Goal: Find contact information: Find contact information

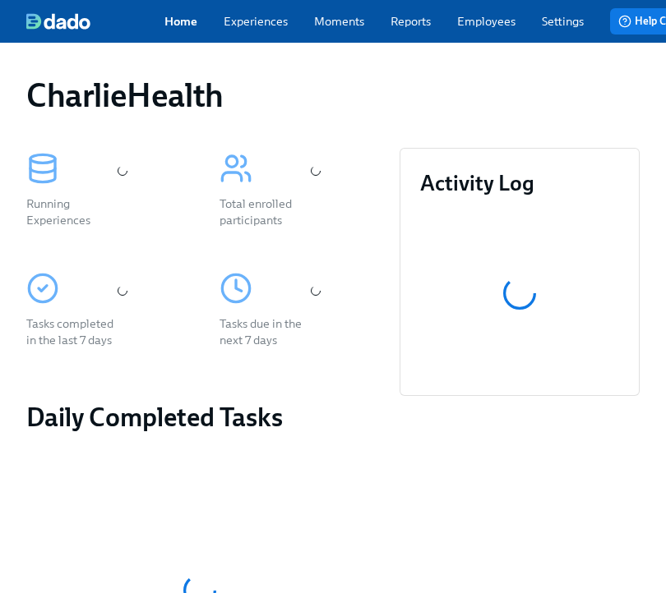
click at [475, 30] on link "Employees" at bounding box center [486, 21] width 58 height 16
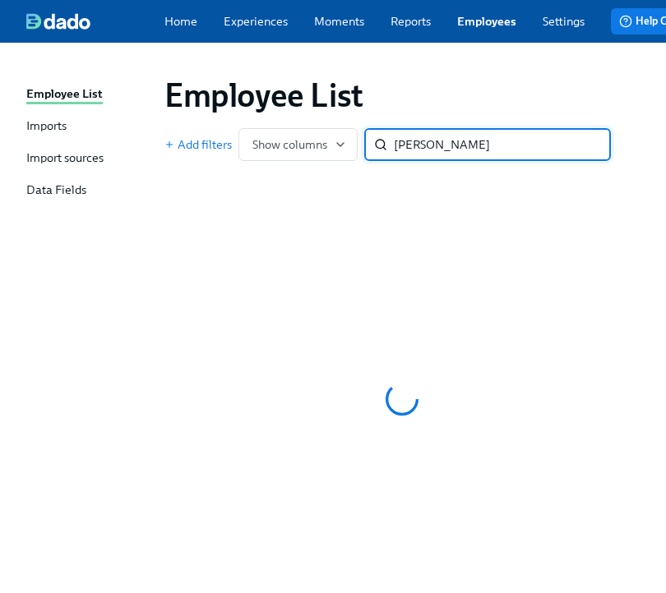
click at [393, 153] on div "[PERSON_NAME] ​" at bounding box center [487, 144] width 247 height 33
click at [401, 155] on input "[PERSON_NAME]" at bounding box center [502, 144] width 217 height 33
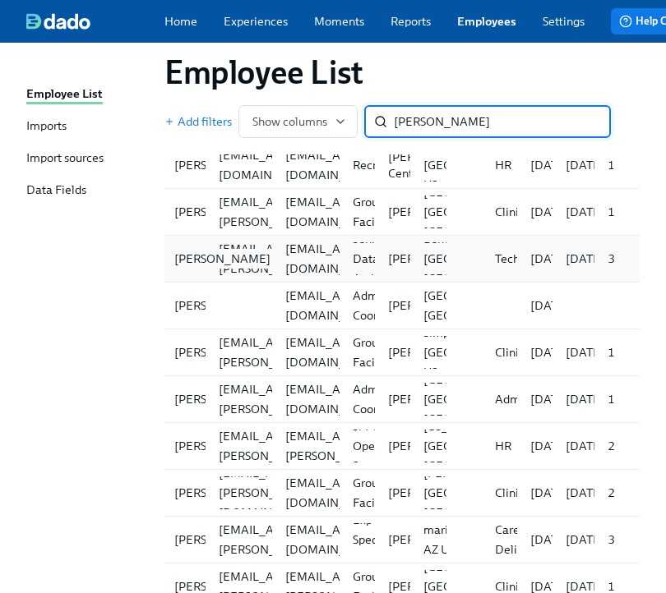
scroll to position [171, 0]
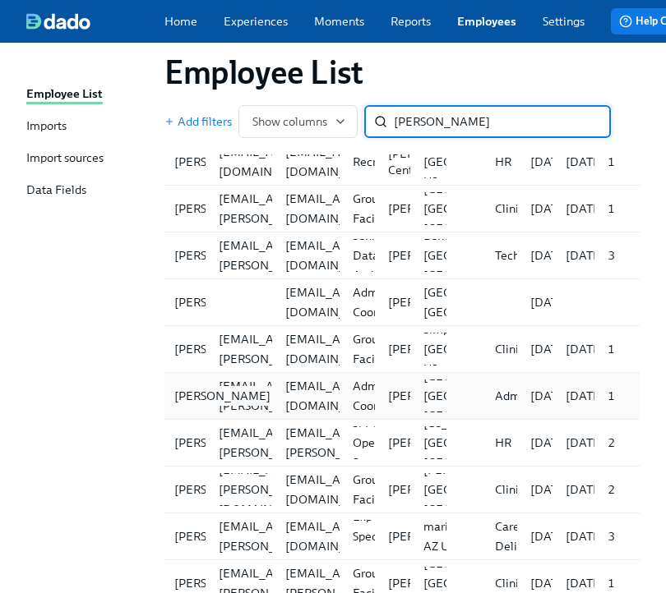
type input "[PERSON_NAME]"
click at [188, 404] on div "[PERSON_NAME]" at bounding box center [222, 396] width 109 height 20
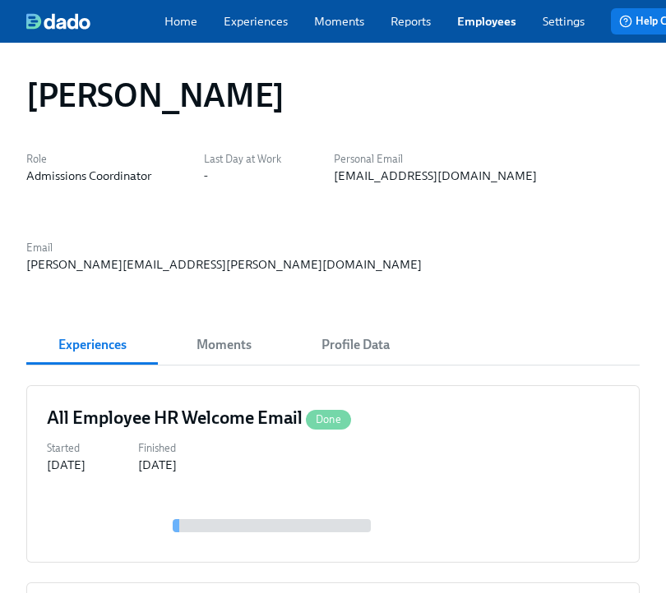
click at [261, 24] on link "Experiences" at bounding box center [256, 21] width 64 height 16
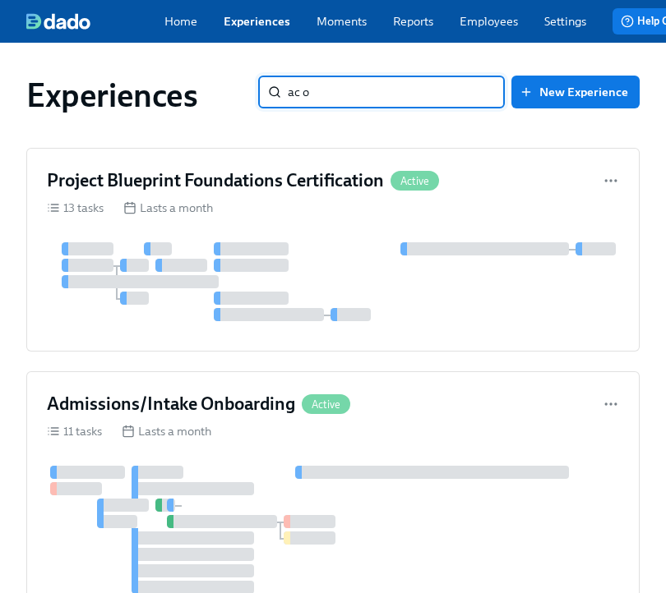
type input "ac on"
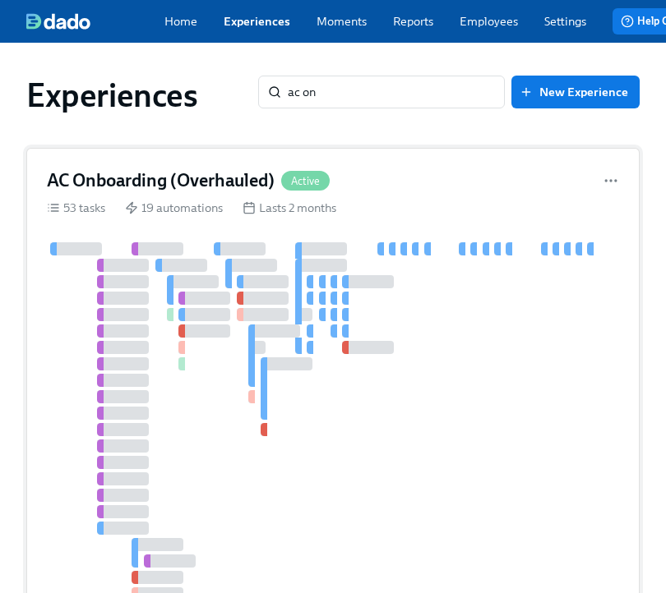
click at [147, 201] on div "AC Onboarding (Overhauled) Active 53 tasks 19 automations Lasts 2 months" at bounding box center [332, 422] width 613 height 549
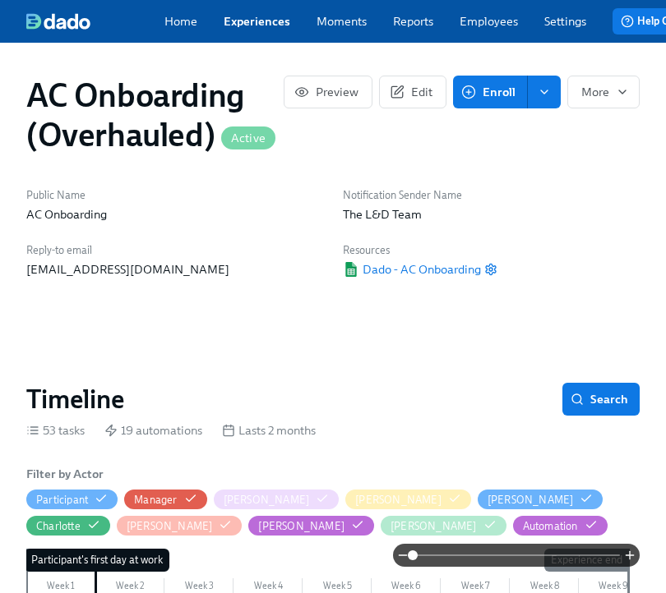
click at [503, 90] on span "Enroll" at bounding box center [489, 92] width 51 height 16
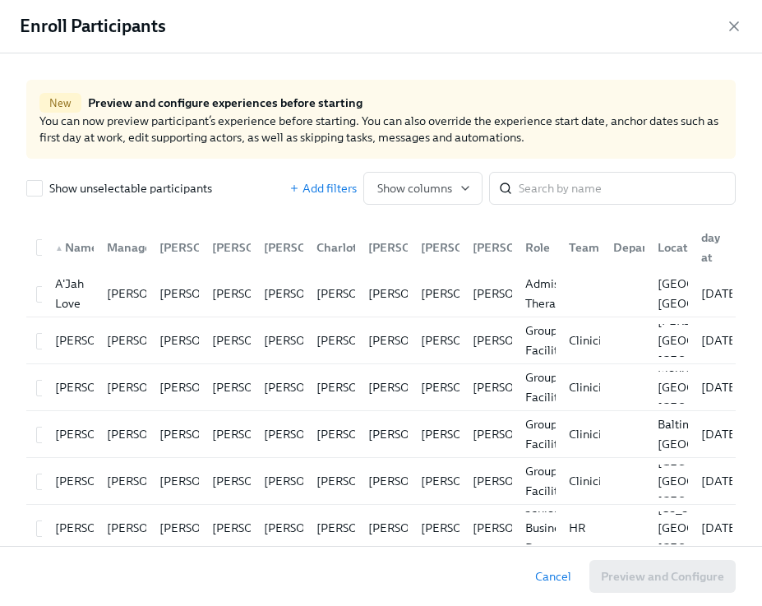
scroll to position [0, 9085]
click at [550, 187] on input "search" at bounding box center [627, 188] width 217 height 33
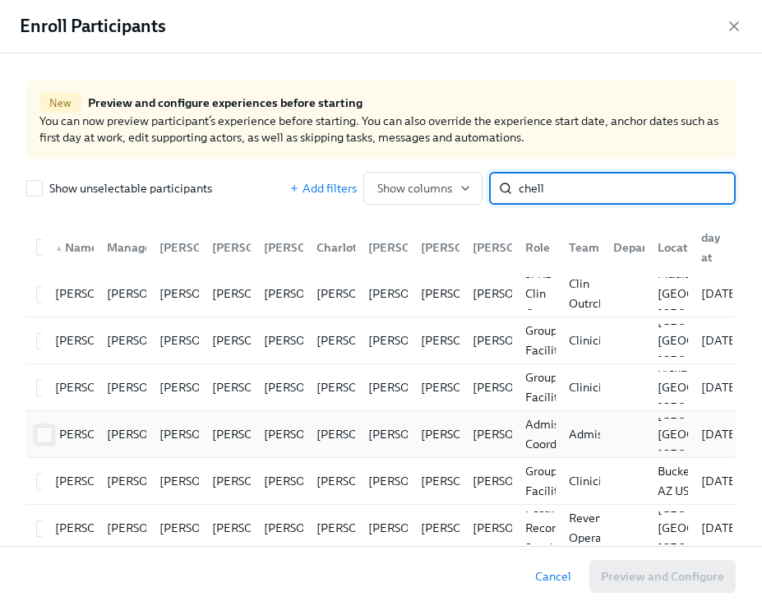
type input "chell"
click at [41, 431] on div "[PERSON_NAME] [PERSON_NAME] [PERSON_NAME] [PERSON_NAME] [PERSON_NAME] [PERSON_N…" at bounding box center [380, 434] width 709 height 47
checkbox input "true"
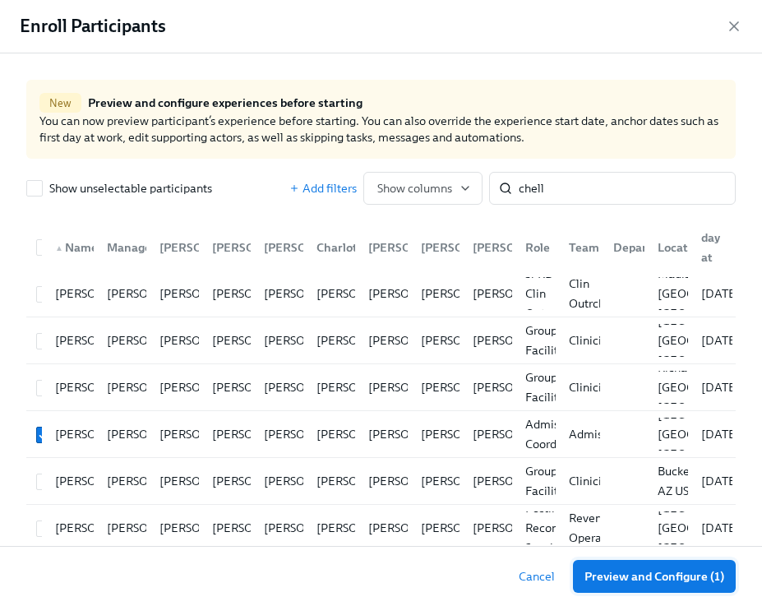
click at [636, 580] on span "Preview and Configure (1)" at bounding box center [654, 576] width 140 height 16
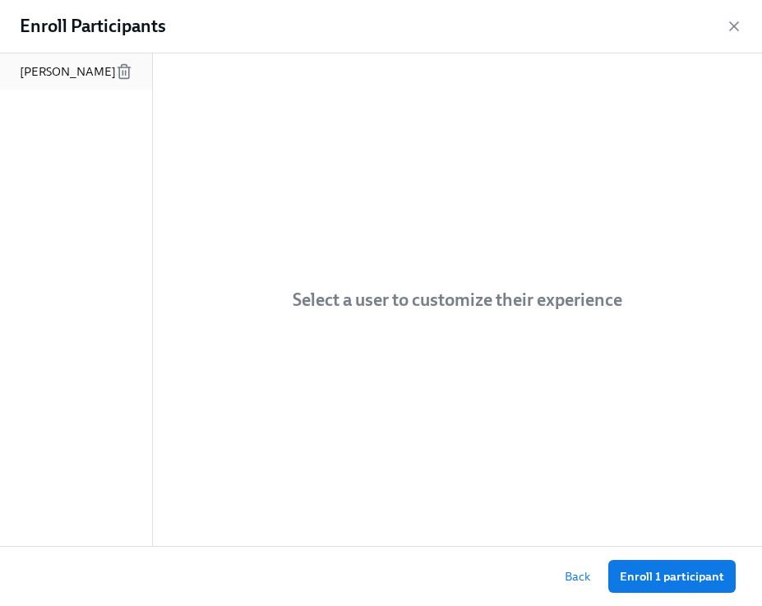
click at [46, 68] on p "[PERSON_NAME]" at bounding box center [68, 71] width 96 height 16
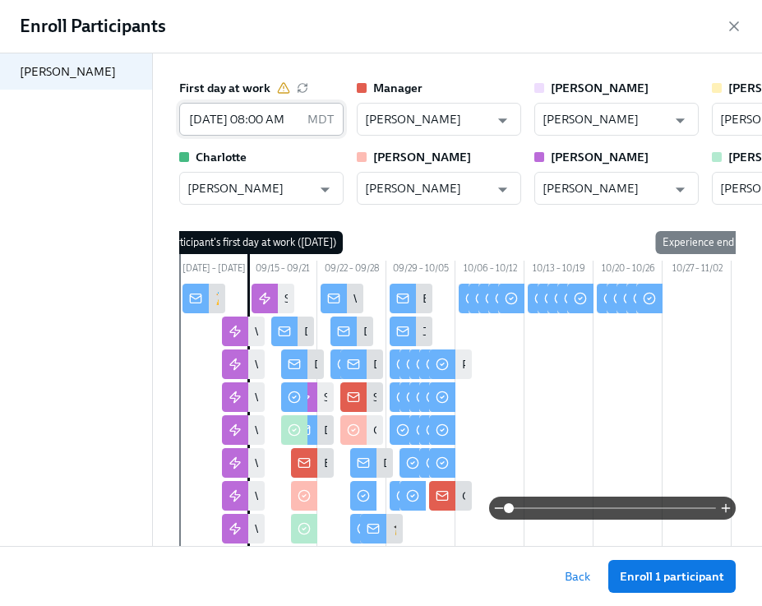
click at [264, 118] on input "[DATE] 08:00 AM" at bounding box center [240, 119] width 122 height 33
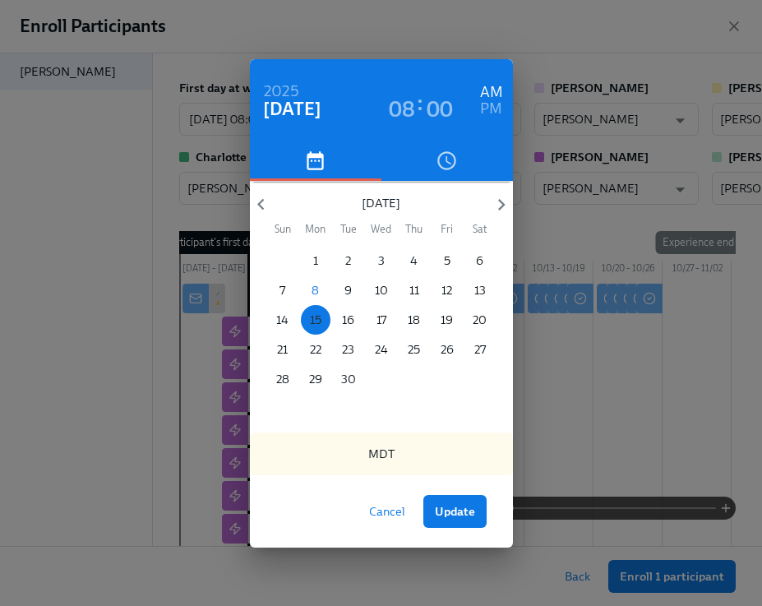
click at [310, 321] on p "15" at bounding box center [316, 320] width 12 height 16
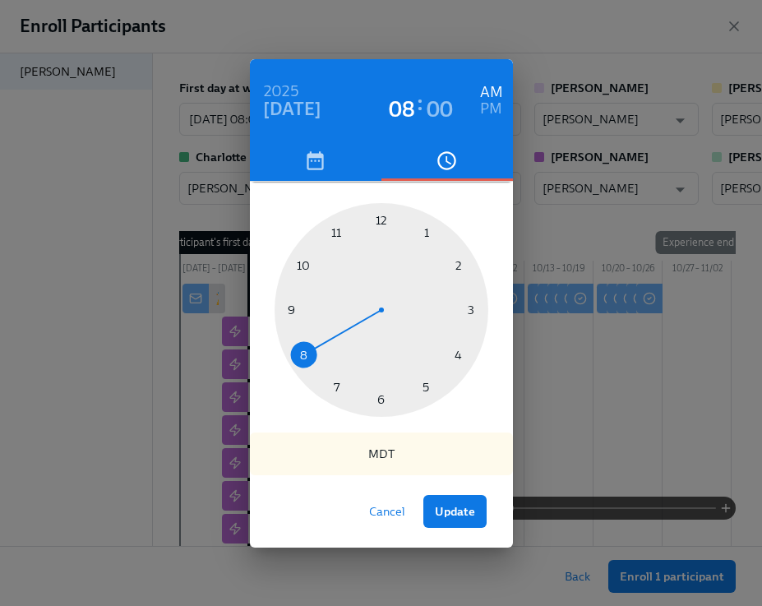
click at [395, 515] on span "Cancel" at bounding box center [387, 511] width 36 height 16
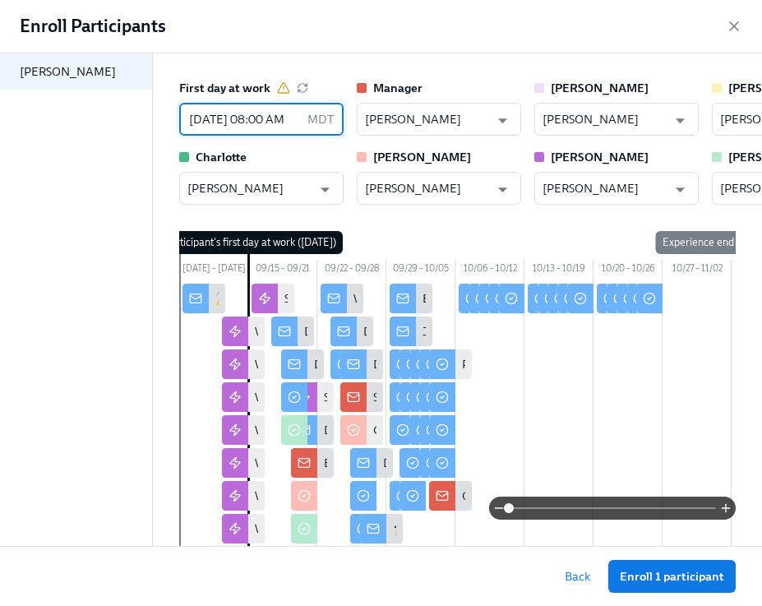
click at [218, 124] on input "[DATE] 08:00 AM" at bounding box center [240, 119] width 122 height 33
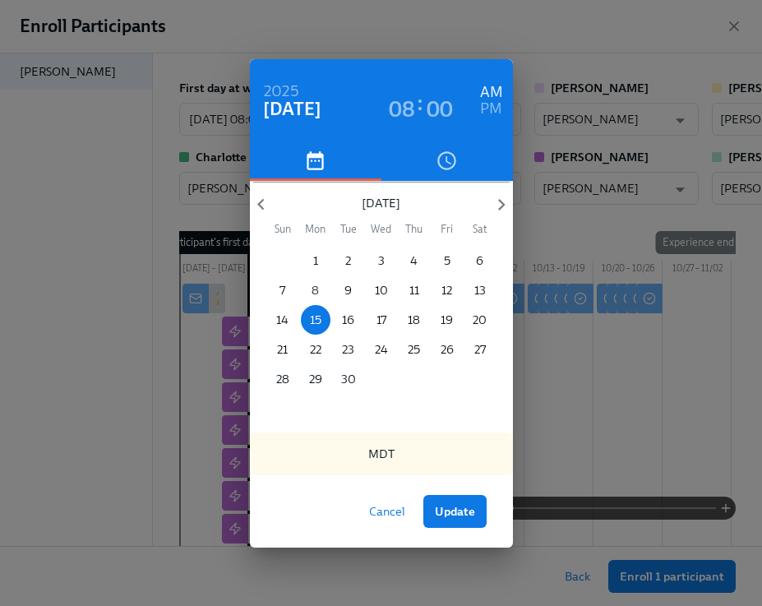
click at [311, 287] on span "8" at bounding box center [316, 290] width 30 height 16
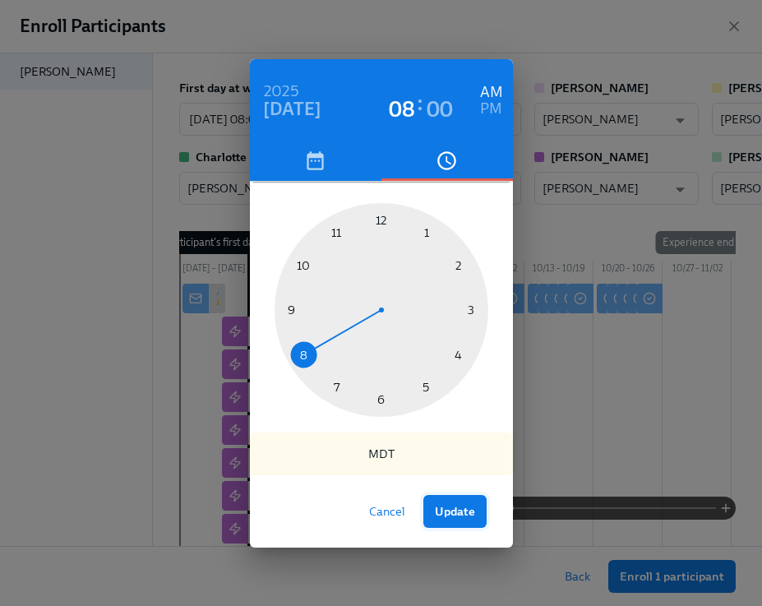
click at [455, 512] on span "Update" at bounding box center [455, 511] width 40 height 16
type input "[DATE] 08:00 AM"
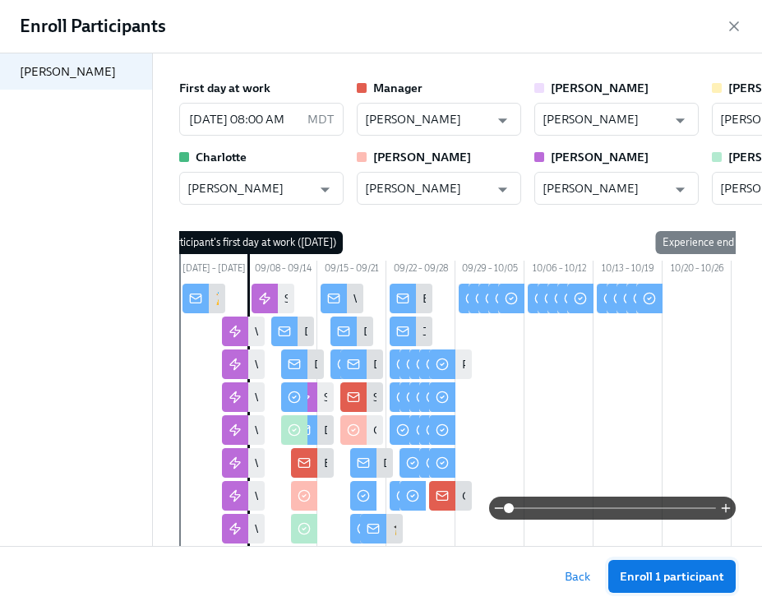
click at [651, 572] on span "Enroll 1 participant" at bounding box center [672, 576] width 104 height 16
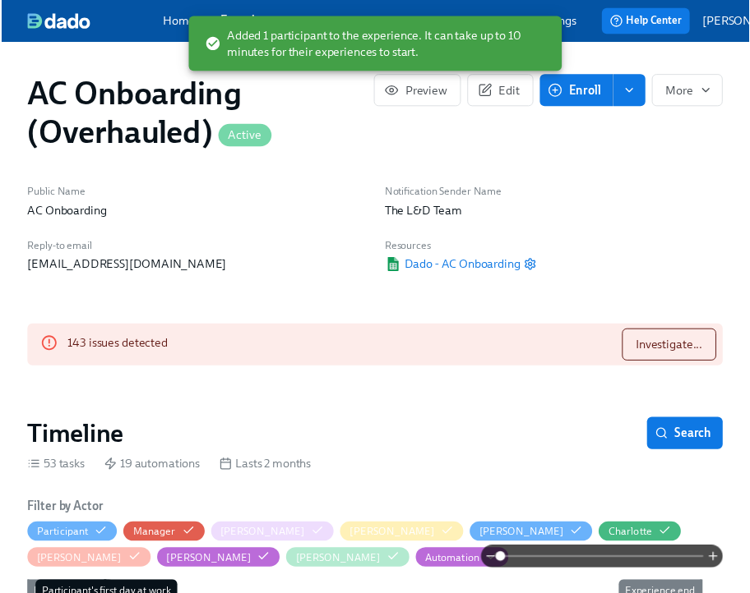
scroll to position [0, 17460]
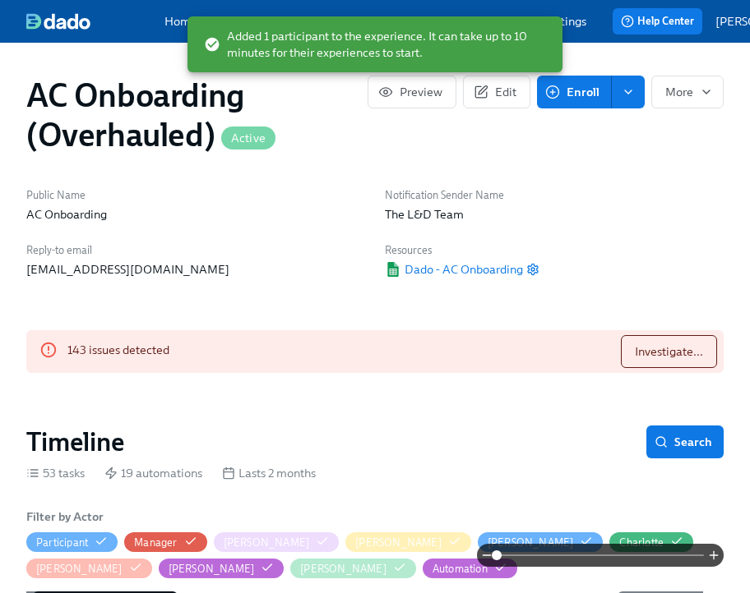
click at [336, 14] on div "Added 1 participant to the experience. It can take up to 10 minutes for their e…" at bounding box center [374, 45] width 375 height 66
click at [164, 30] on link "Home" at bounding box center [180, 21] width 33 height 16
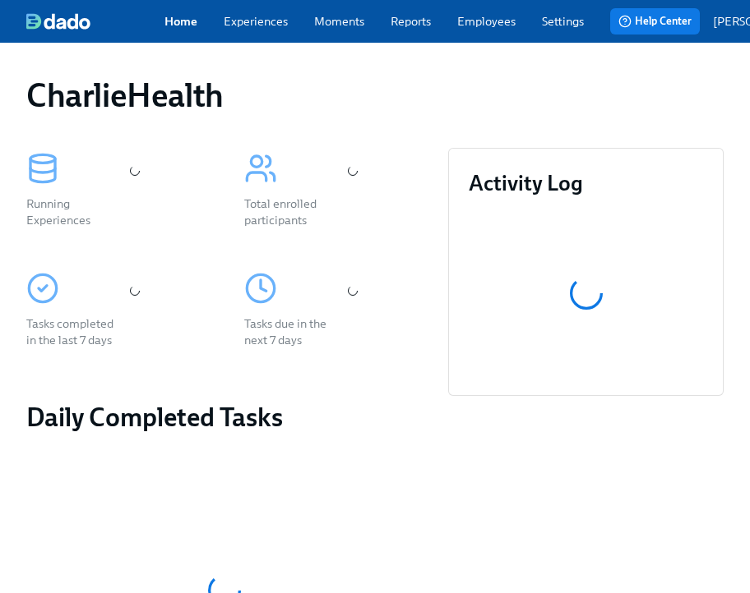
click at [263, 21] on link "Experiences" at bounding box center [256, 21] width 64 height 16
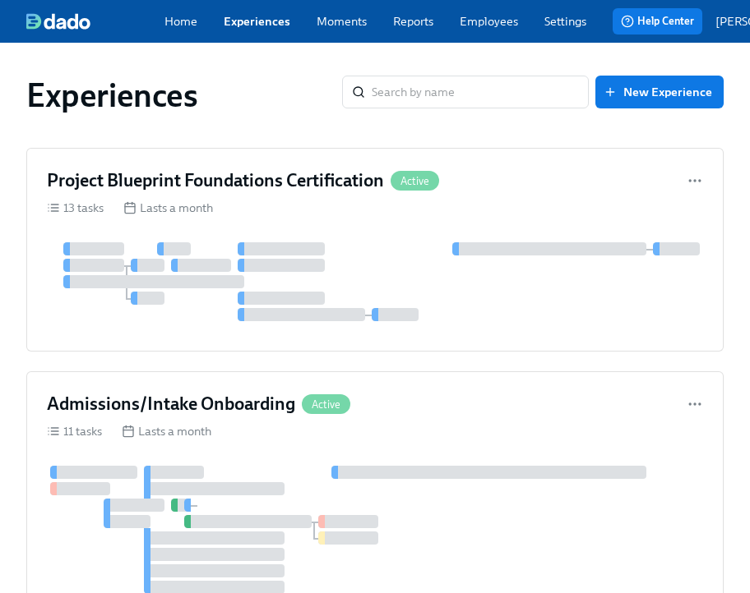
click at [489, 43] on div "Home Experiences Moments Reports Employees Settings Review us on G2 Help Center…" at bounding box center [433, 21] width 867 height 43
click at [489, 30] on link "Employees" at bounding box center [489, 21] width 58 height 16
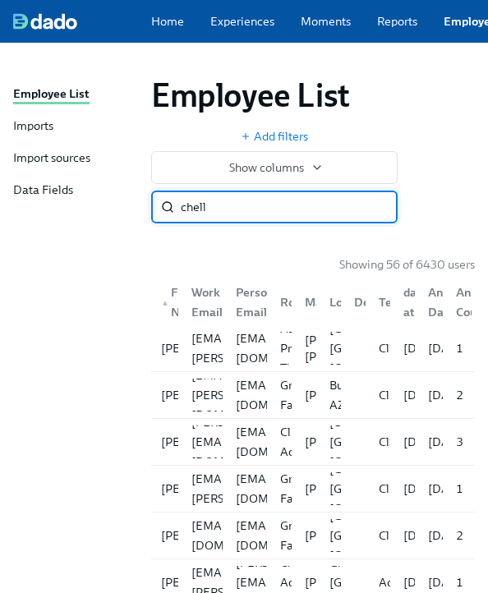
click at [398, 191] on input "chell" at bounding box center [289, 207] width 217 height 33
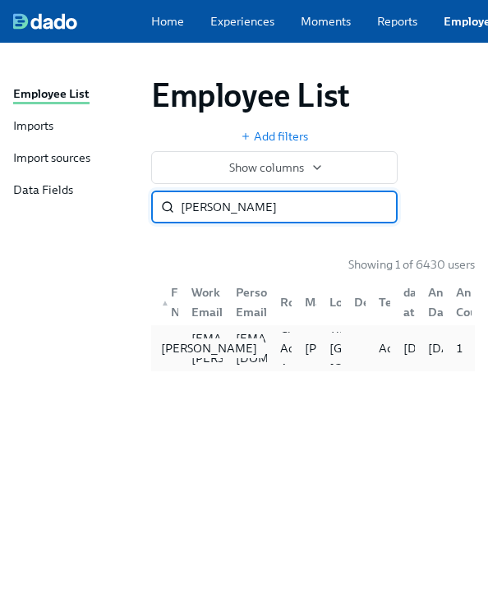
type input "maggie miz"
click at [178, 339] on div "Maggie Mizwa" at bounding box center [209, 349] width 109 height 20
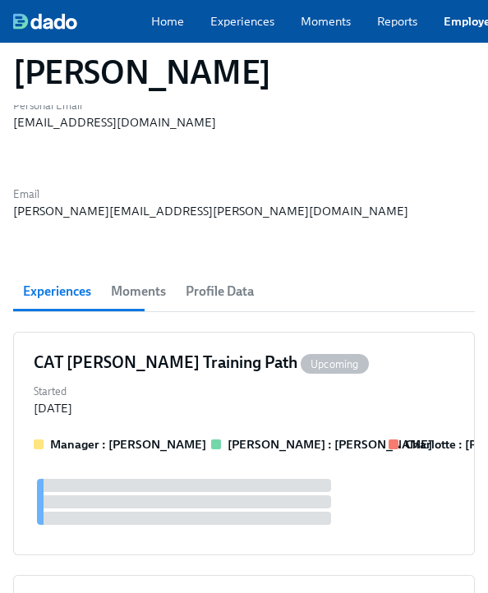
scroll to position [25, 0]
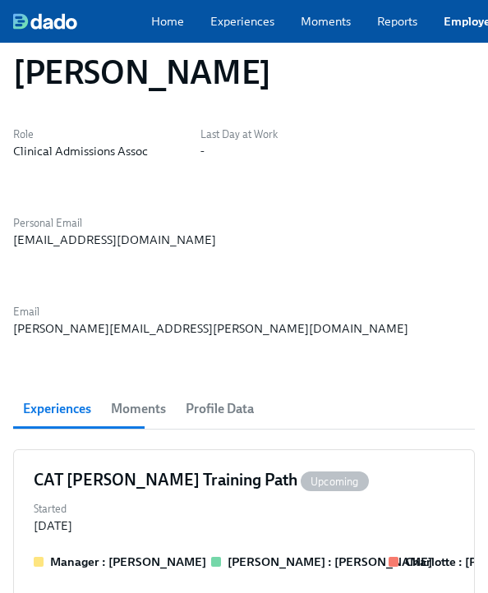
click at [216, 232] on div "magmiz@hotmail.com" at bounding box center [114, 240] width 203 height 16
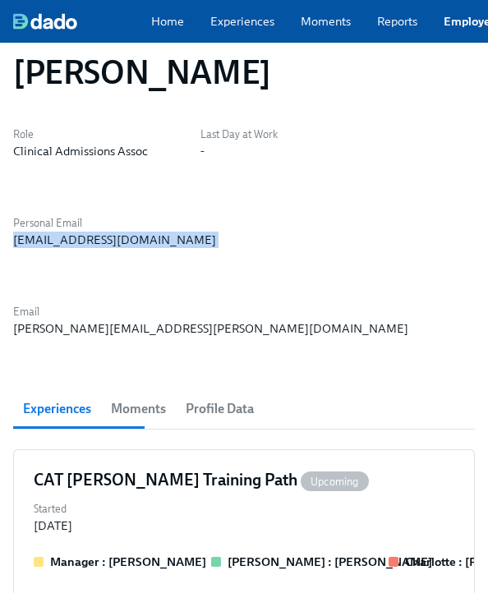
click at [216, 232] on div "magmiz@hotmail.com" at bounding box center [114, 240] width 203 height 16
copy div "magmiz@hotmail.com"
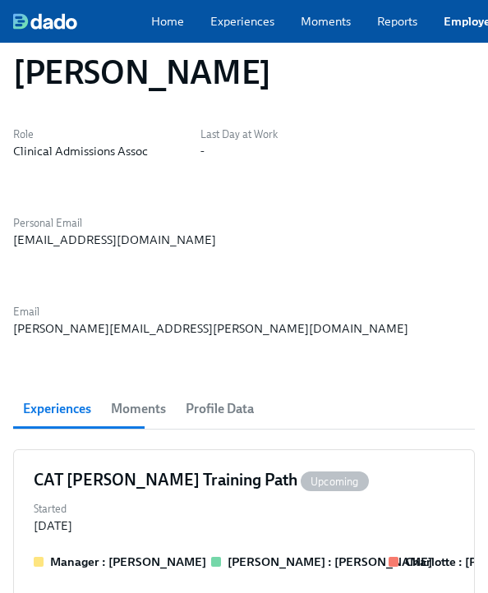
click at [475, 16] on div "Home Experiences Moments Reports Employees Settings Review us on G2 Help Center…" at bounding box center [419, 21] width 839 height 43
click at [475, 24] on link "Employees" at bounding box center [473, 21] width 59 height 16
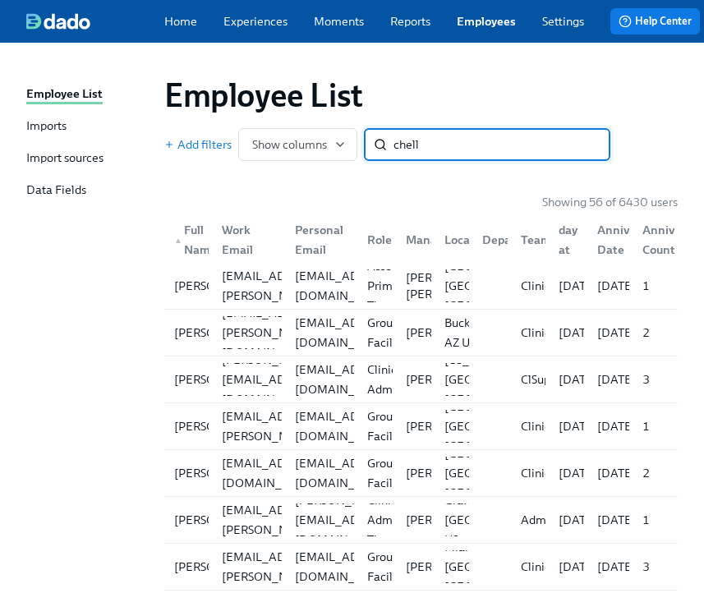
click at [434, 145] on input "chell" at bounding box center [502, 144] width 217 height 33
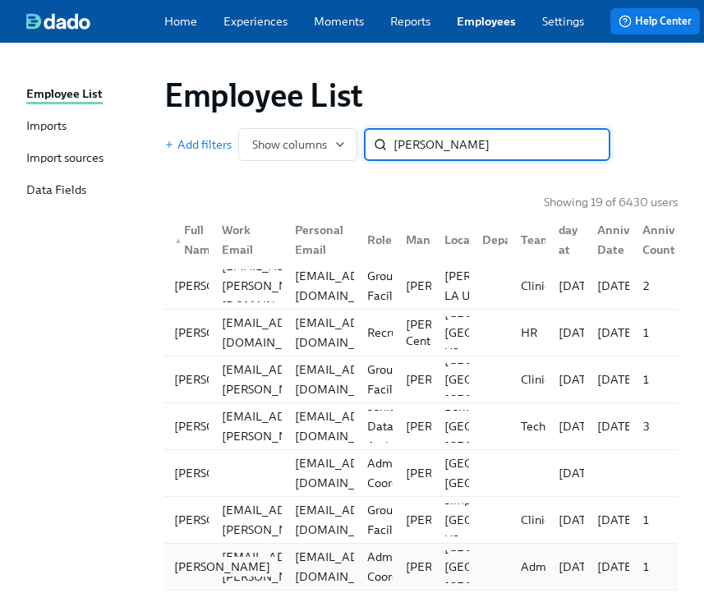
type input "[PERSON_NAME]"
click at [182, 563] on div "[PERSON_NAME]" at bounding box center [222, 567] width 109 height 20
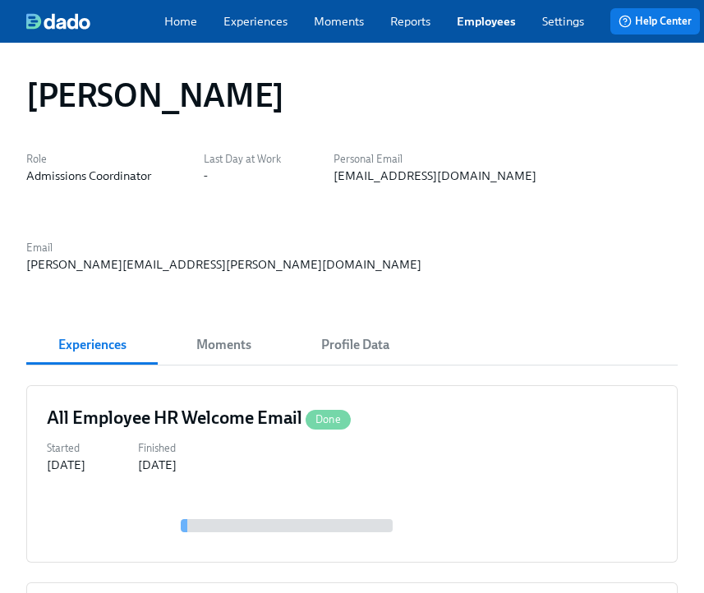
click at [404, 192] on div "Role Admissions Coordinator Last Day at Work - Personal Email chell.s.8705@gmai…" at bounding box center [352, 210] width 652 height 125
click at [404, 177] on div "[EMAIL_ADDRESS][DOMAIN_NAME]" at bounding box center [435, 176] width 203 height 16
copy div "[EMAIL_ADDRESS][DOMAIN_NAME]"
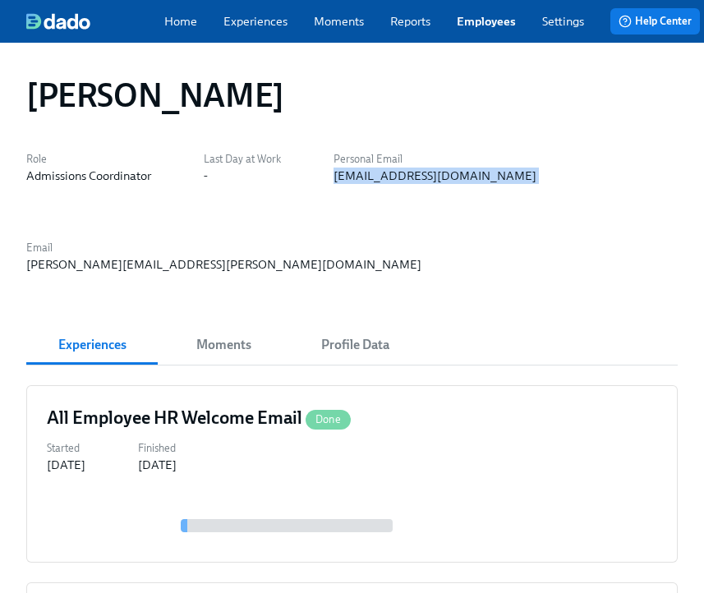
click at [463, 28] on link "Employees" at bounding box center [486, 21] width 59 height 16
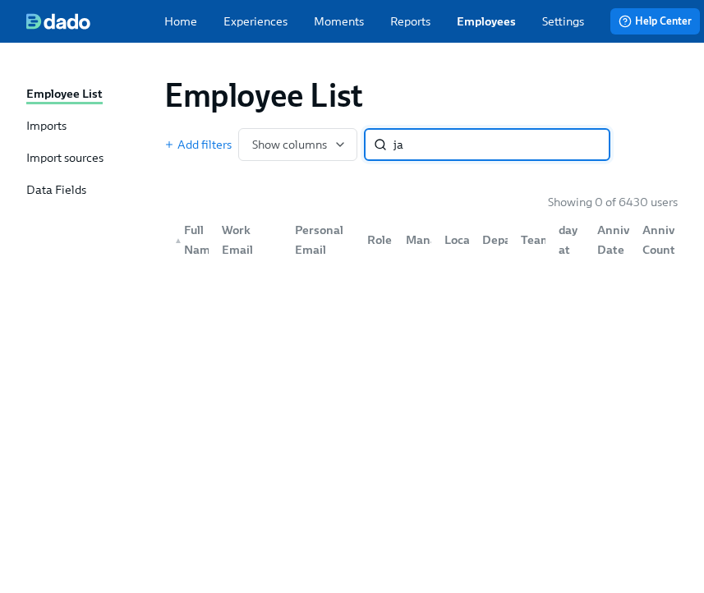
type input "j"
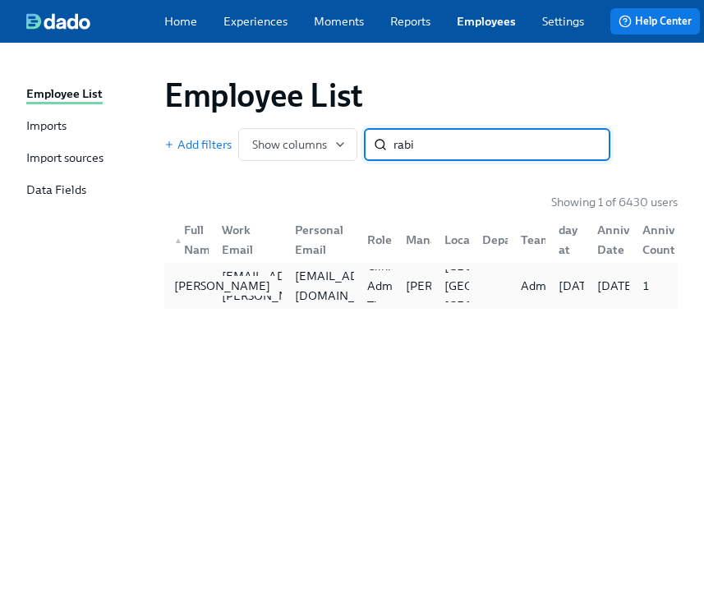
type input "rabi"
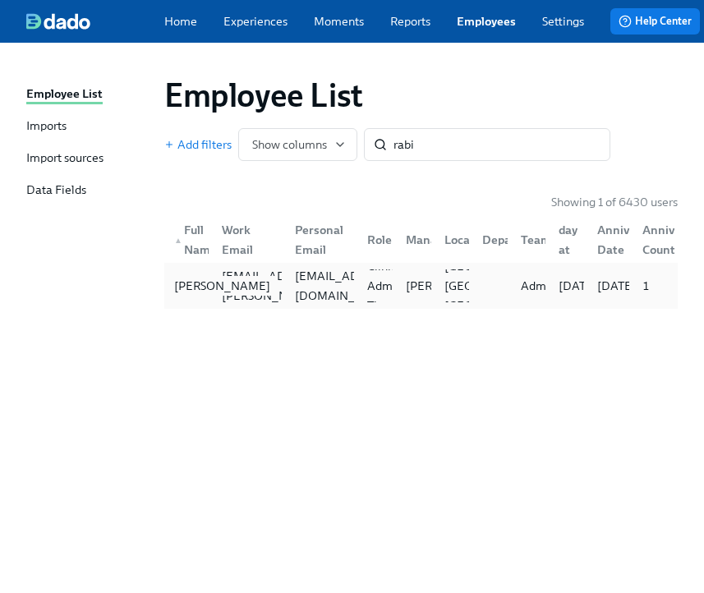
click at [192, 296] on div "Dzhanina Rabinovich" at bounding box center [222, 286] width 109 height 20
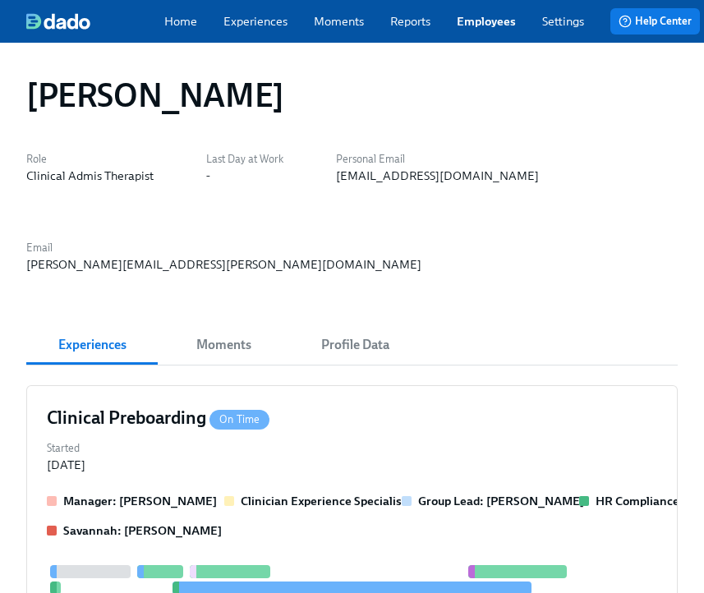
click at [433, 184] on div "janine26231@hotmail.com" at bounding box center [437, 176] width 203 height 16
copy div "janine26231@hotmail.com"
